Goal: Information Seeking & Learning: Learn about a topic

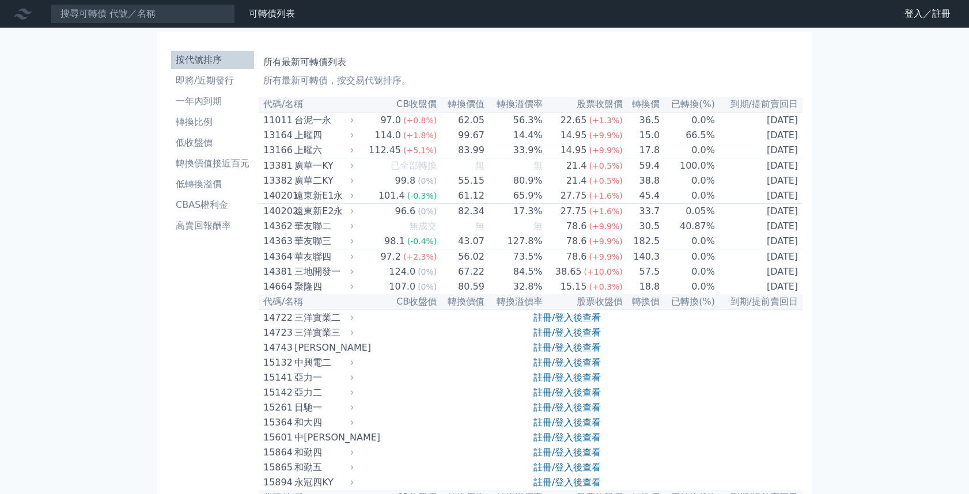
type input "1"
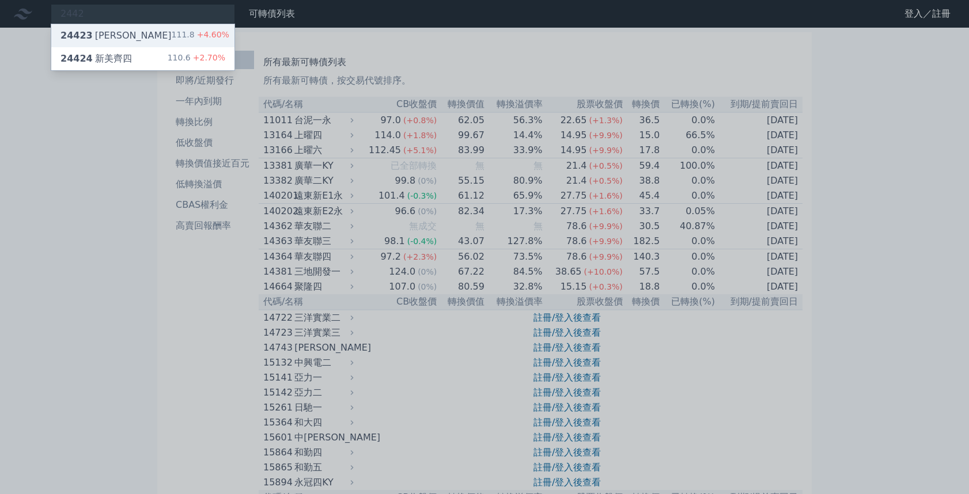
type input "2442"
click at [100, 35] on div "24423 新美齊三 111.8 +4.60%" at bounding box center [142, 35] width 183 height 23
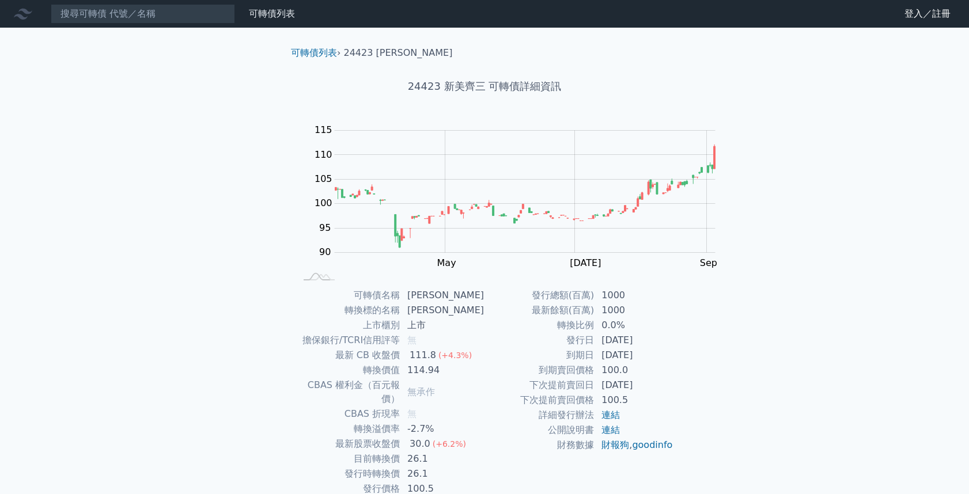
click at [0, 0] on icon at bounding box center [0, 0] width 0 height 0
click at [0, 0] on link "登入／註冊" at bounding box center [0, 0] width 0 height 0
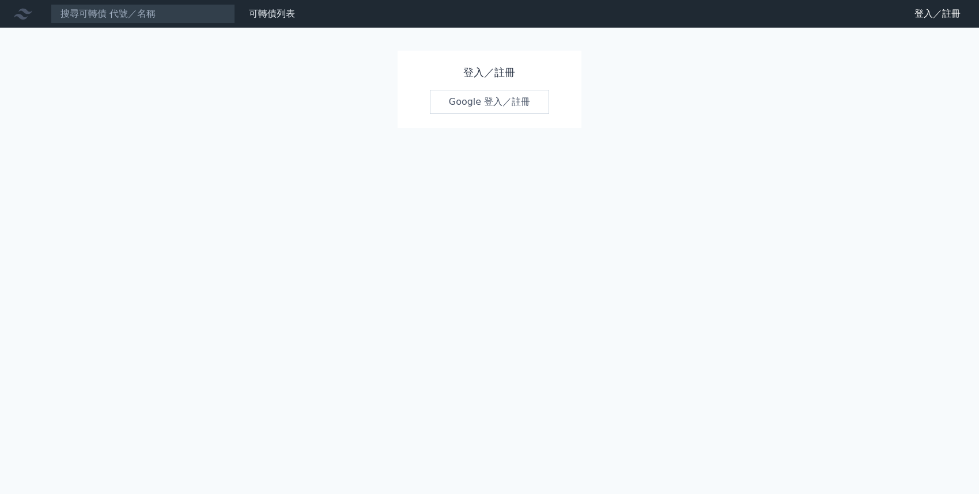
click at [480, 103] on link "Google 登入／註冊" at bounding box center [490, 102] width 120 height 24
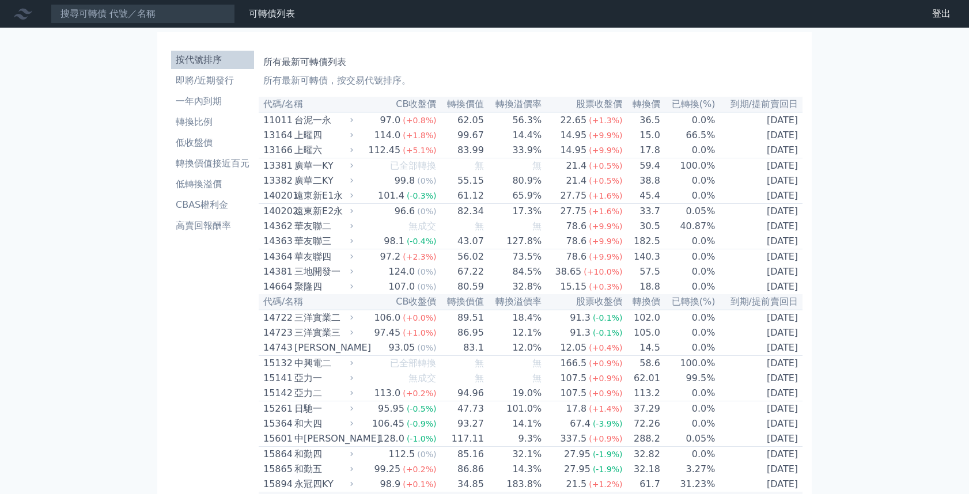
click at [0, 0] on icon at bounding box center [0, 0] width 0 height 0
click at [0, 0] on div at bounding box center [0, 0] width 0 height 0
click at [74, 27] on nav "可轉債列表 財務數據 可轉債列表 財務數據 登出 登出" at bounding box center [484, 14] width 969 height 28
click at [81, 17] on input at bounding box center [143, 14] width 184 height 20
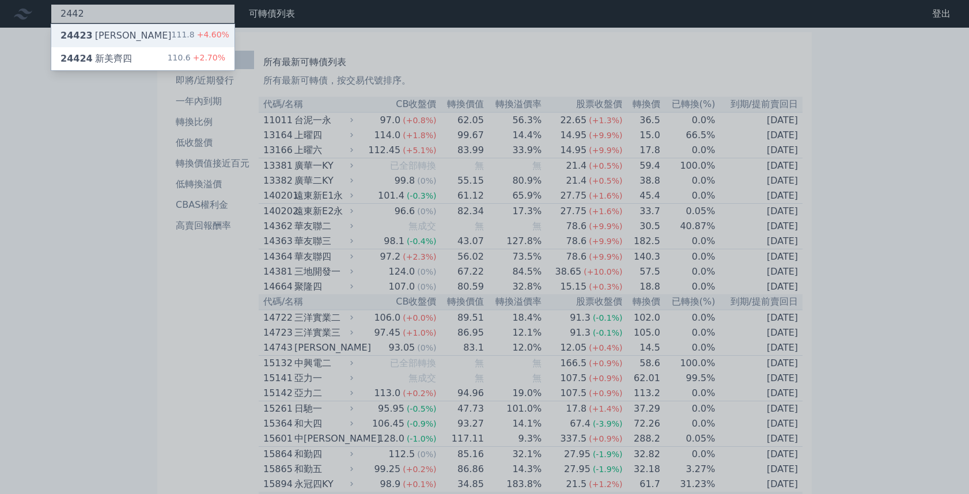
type input "2442"
click at [172, 39] on div "111.8 +4.60%" at bounding box center [201, 36] width 58 height 14
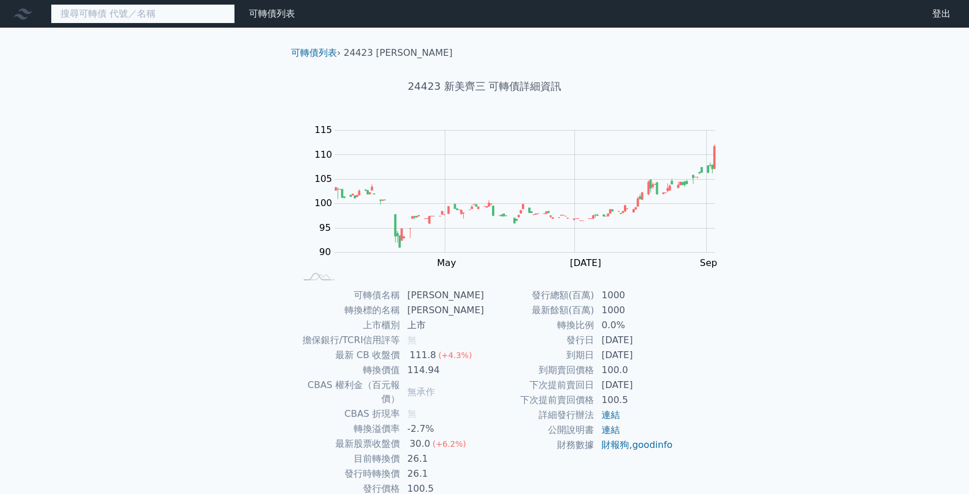
click at [80, 18] on input at bounding box center [143, 14] width 184 height 20
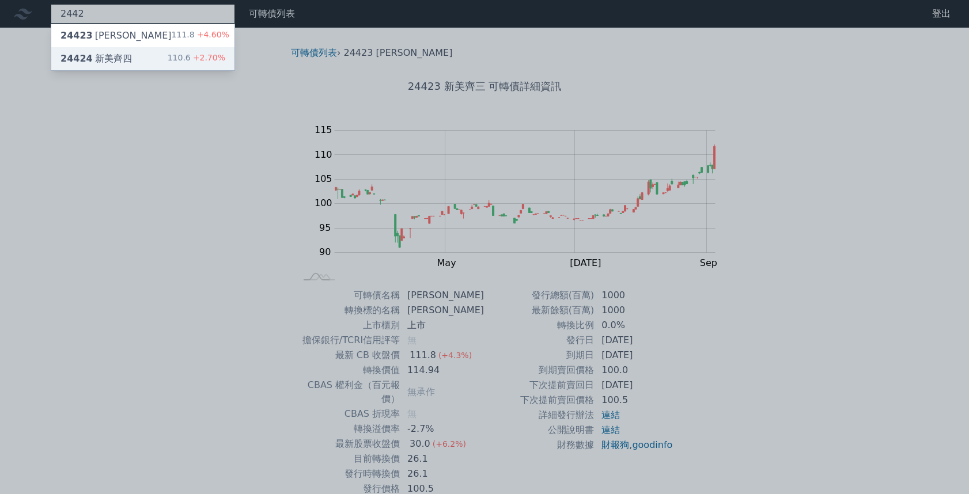
type input "2442"
click at [94, 56] on div "24424 新美齊四" at bounding box center [95, 59] width 71 height 14
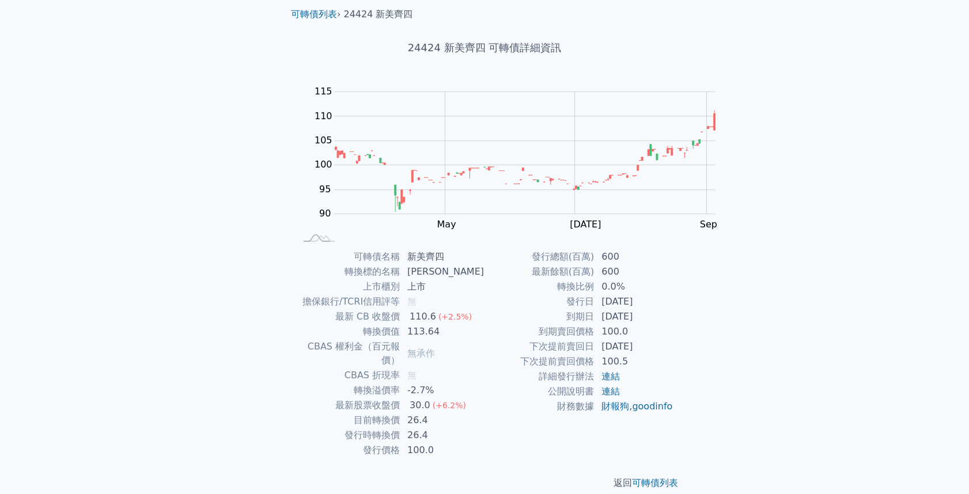
scroll to position [38, 0]
click at [69, 182] on div "可轉債列表 財務數據 可轉債列表 財務數據 登出 登出 可轉債列表 › 24424 新美齊四 24424 新美齊四 可轉債詳細資訊 Zoom Out 100 …" at bounding box center [484, 235] width 969 height 547
